Goal: Information Seeking & Learning: Find specific fact

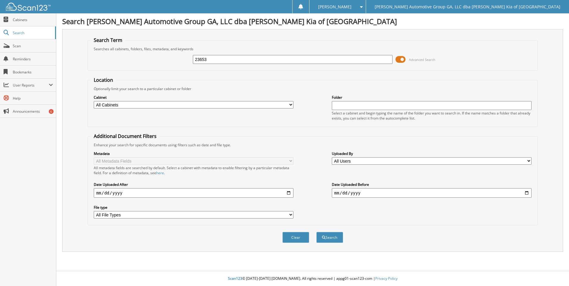
type input "23653"
click at [316, 232] on button "Search" at bounding box center [329, 237] width 27 height 11
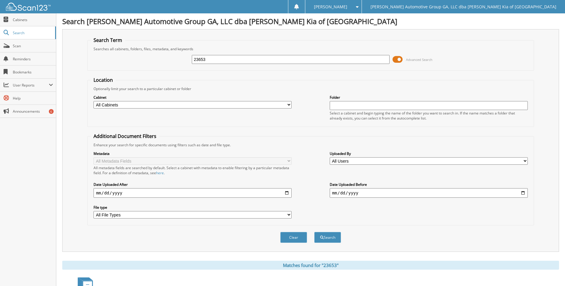
click at [279, 58] on input "23653" at bounding box center [291, 59] width 198 height 9
click at [278, 58] on input "23653" at bounding box center [291, 59] width 198 height 9
paste input "6779"
type input "26779"
click at [330, 234] on button "Search" at bounding box center [327, 237] width 27 height 11
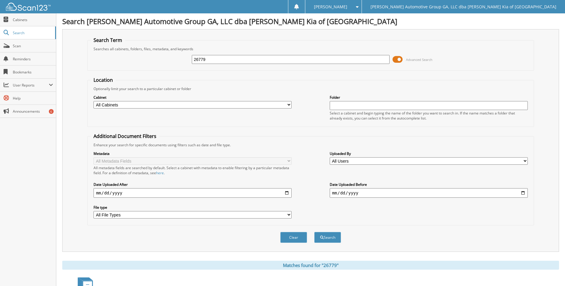
click at [239, 54] on div "26779 Advanced Search" at bounding box center [311, 60] width 440 height 16
click at [233, 61] on input "26779" at bounding box center [291, 59] width 198 height 9
paste input "81"
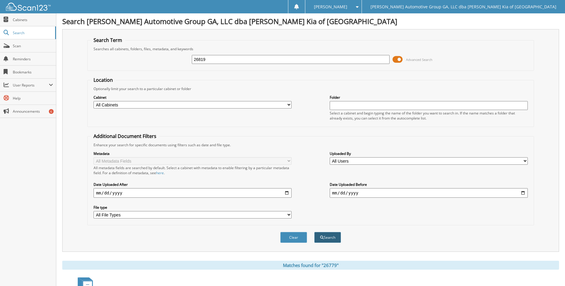
type input "26819"
click at [322, 233] on button "Search" at bounding box center [327, 237] width 27 height 11
click at [264, 63] on input "26819" at bounding box center [291, 59] width 198 height 9
paste input "95"
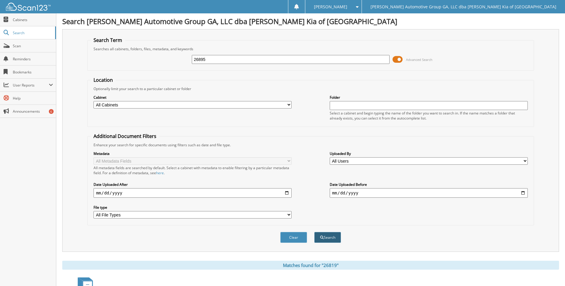
type input "26895"
click at [334, 234] on button "Search" at bounding box center [327, 237] width 27 height 11
click at [299, 60] on input "26895" at bounding box center [291, 59] width 198 height 9
paste input "98"
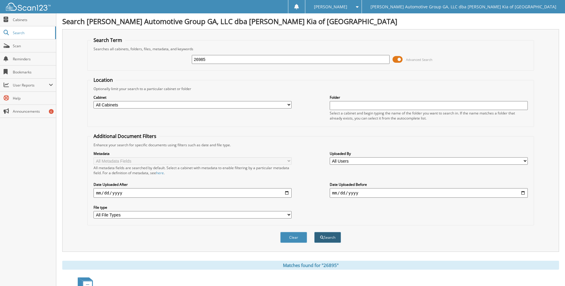
type input "26985"
click at [335, 240] on button "Search" at bounding box center [327, 237] width 27 height 11
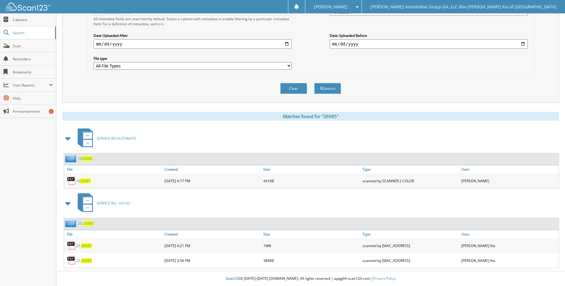
click at [88, 244] on span "26985" at bounding box center [86, 246] width 10 height 5
